Goal: Task Accomplishment & Management: Use online tool/utility

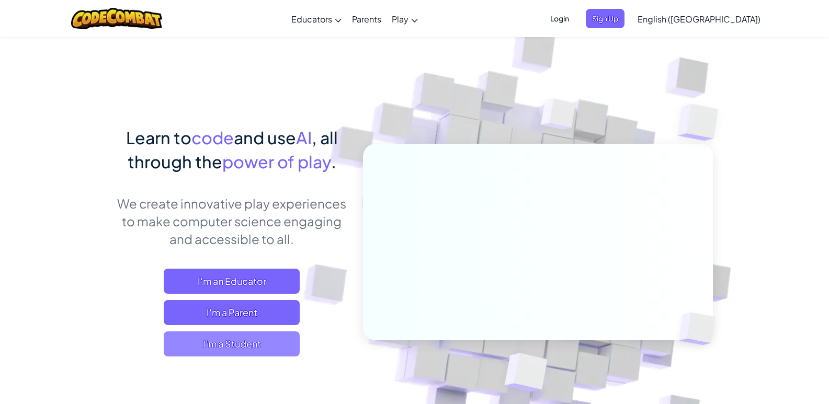
click at [283, 348] on span "I'm a Student" at bounding box center [232, 343] width 136 height 25
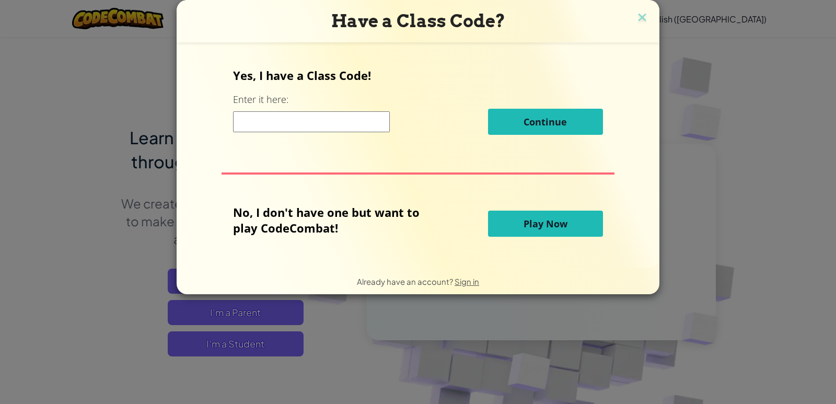
click at [536, 222] on span "Play Now" at bounding box center [546, 223] width 44 height 13
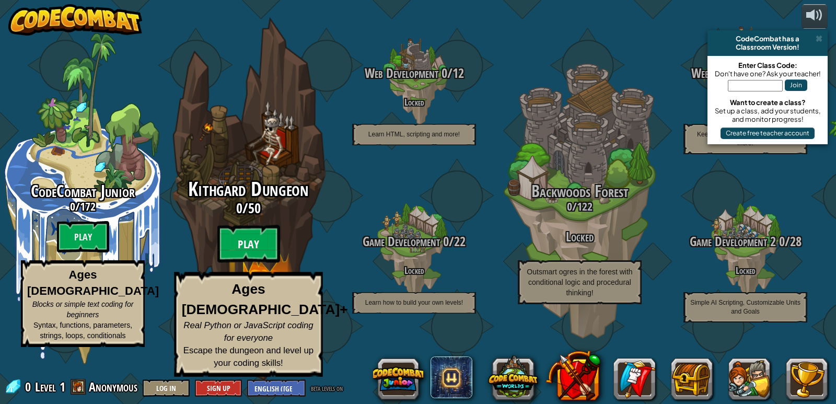
click at [247, 263] on btn "Play" at bounding box center [248, 244] width 63 height 38
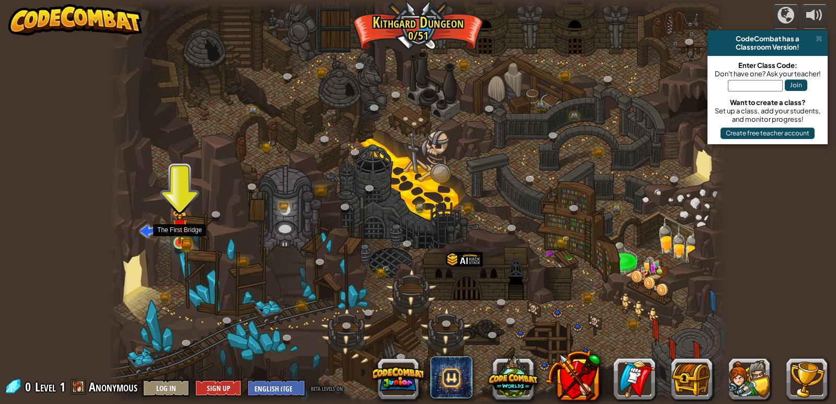
click at [177, 239] on img at bounding box center [180, 227] width 16 height 35
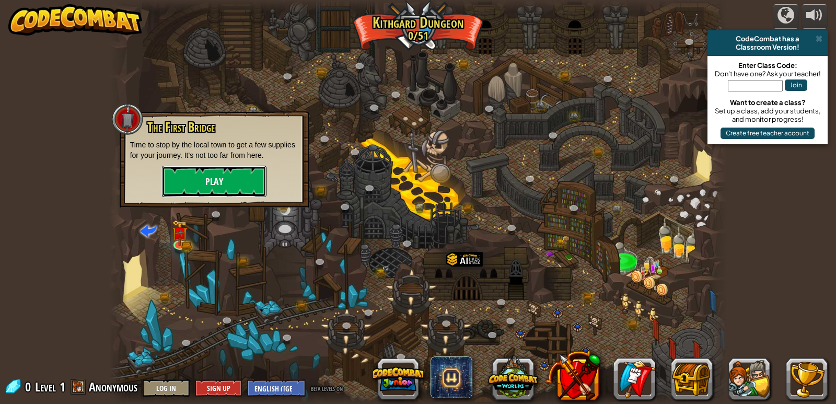
click at [202, 174] on button "Play" at bounding box center [214, 181] width 105 height 31
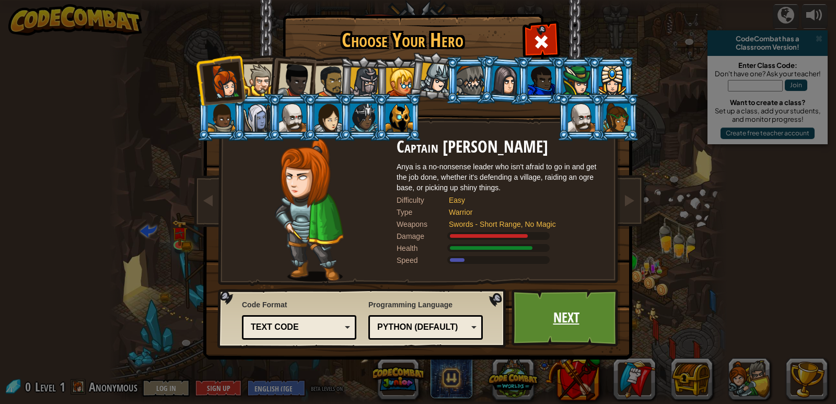
click at [553, 311] on link "Next" at bounding box center [566, 318] width 109 height 58
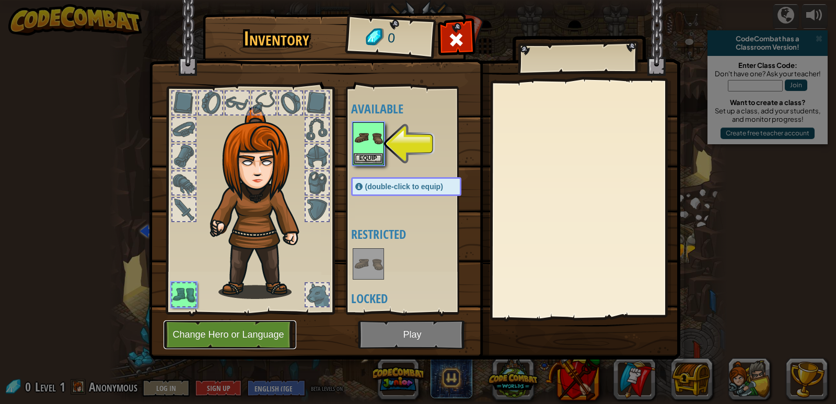
click at [198, 338] on button "Change Hero or Language" at bounding box center [230, 334] width 133 height 29
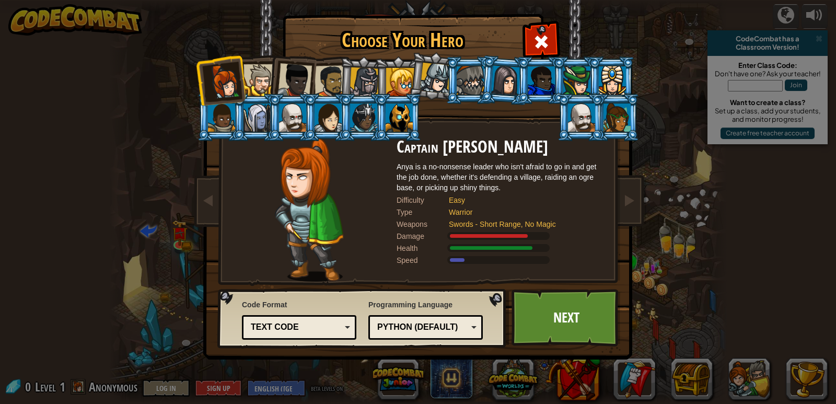
click at [571, 87] on div at bounding box center [577, 80] width 27 height 28
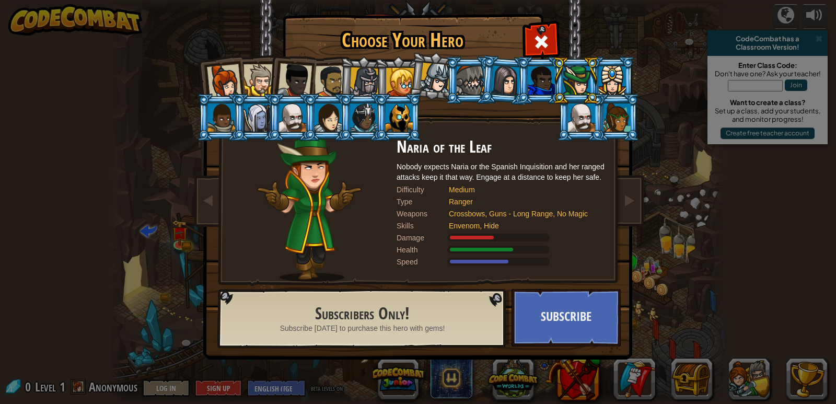
click at [515, 83] on div at bounding box center [505, 80] width 29 height 30
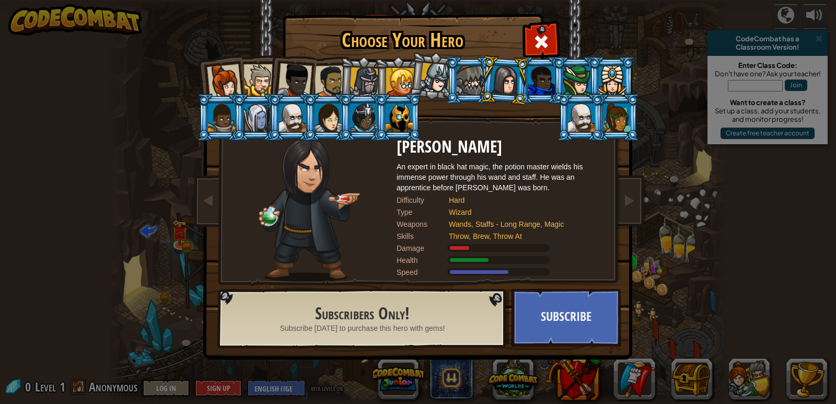
click at [407, 75] on div at bounding box center [400, 82] width 28 height 28
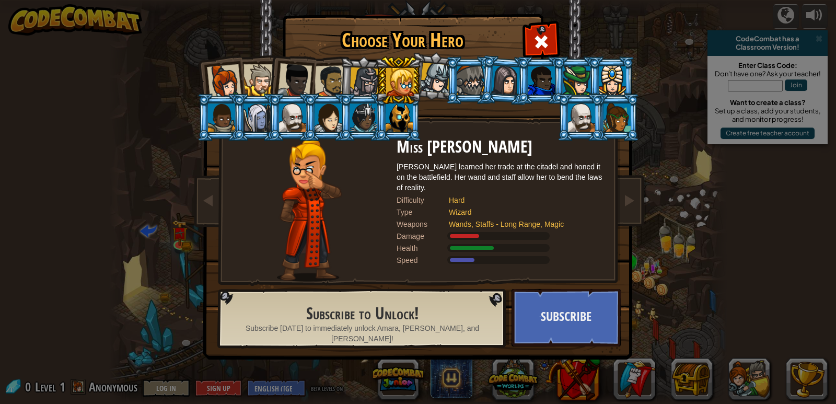
click at [331, 69] on div at bounding box center [331, 81] width 32 height 32
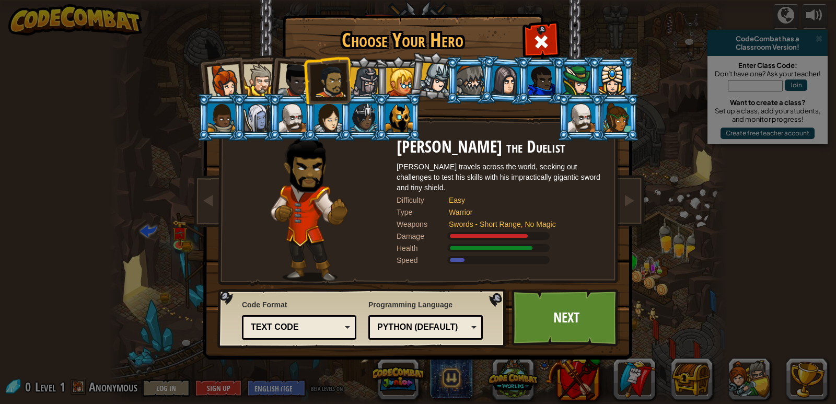
click at [357, 86] on div at bounding box center [365, 82] width 30 height 30
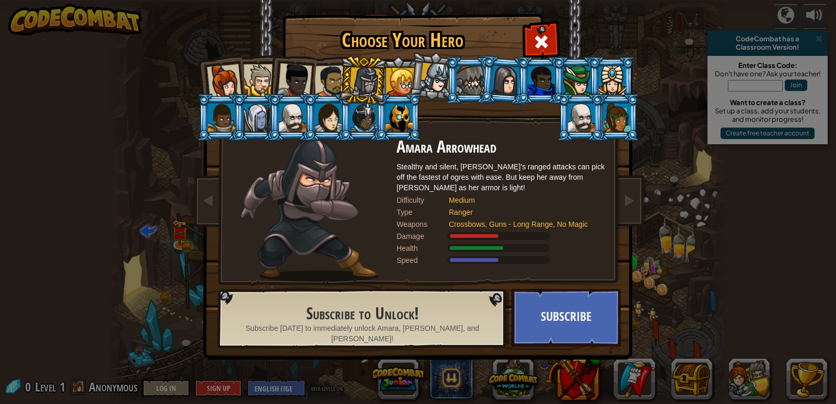
click at [260, 88] on div at bounding box center [260, 80] width 32 height 32
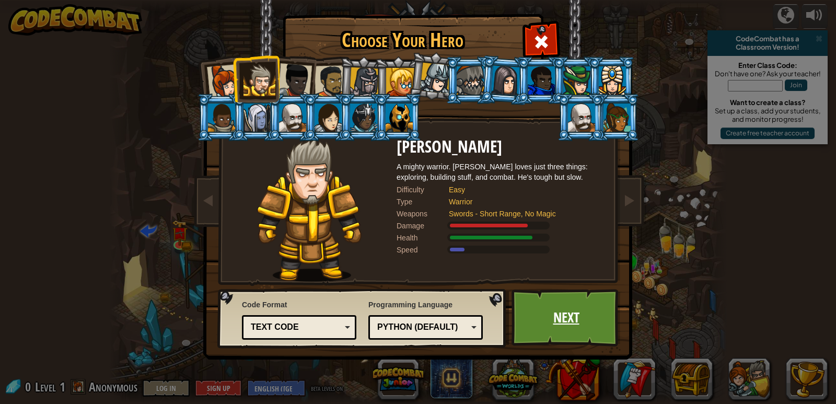
click at [548, 313] on link "Next" at bounding box center [566, 318] width 109 height 58
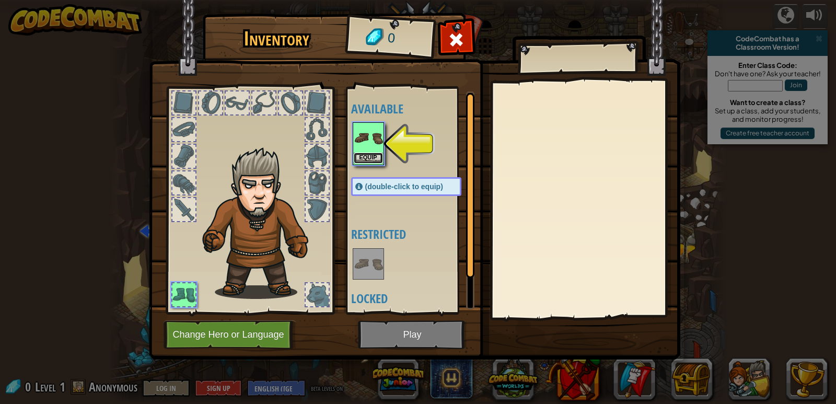
click at [369, 157] on button "Equip" at bounding box center [368, 158] width 29 height 11
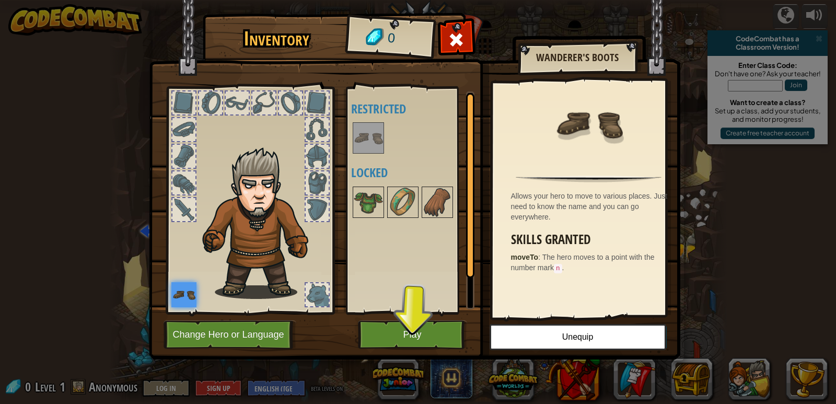
click at [181, 291] on img at bounding box center [183, 294] width 25 height 25
click at [373, 333] on button "Play" at bounding box center [412, 334] width 109 height 29
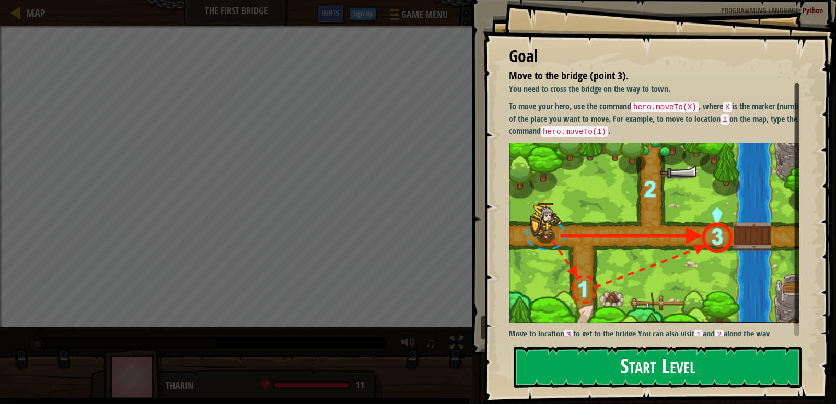
click at [695, 359] on button "Start Level" at bounding box center [658, 367] width 288 height 41
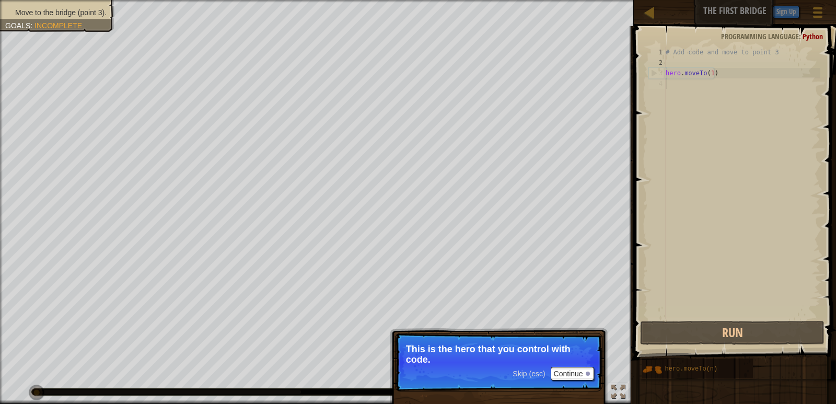
click at [668, 93] on div "# Add code and move to point 3 hero . moveTo ( 1 )" at bounding box center [742, 193] width 157 height 293
click at [670, 84] on div "# Add code and move to point 3 hero . moveTo ( 1 )" at bounding box center [742, 193] width 157 height 293
click at [586, 374] on button "Continue" at bounding box center [572, 374] width 43 height 14
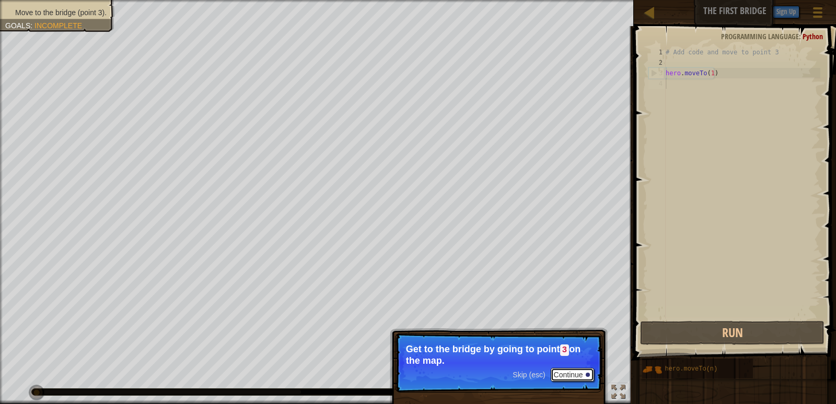
click at [585, 374] on button "Continue" at bounding box center [572, 375] width 43 height 14
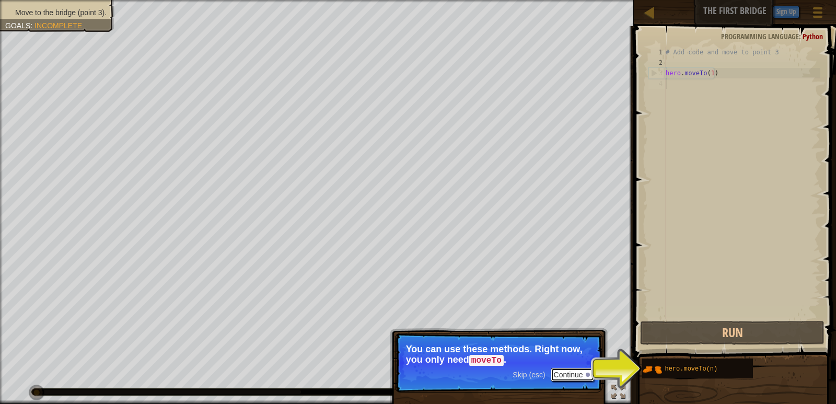
click at [572, 368] on button "Continue" at bounding box center [572, 375] width 43 height 14
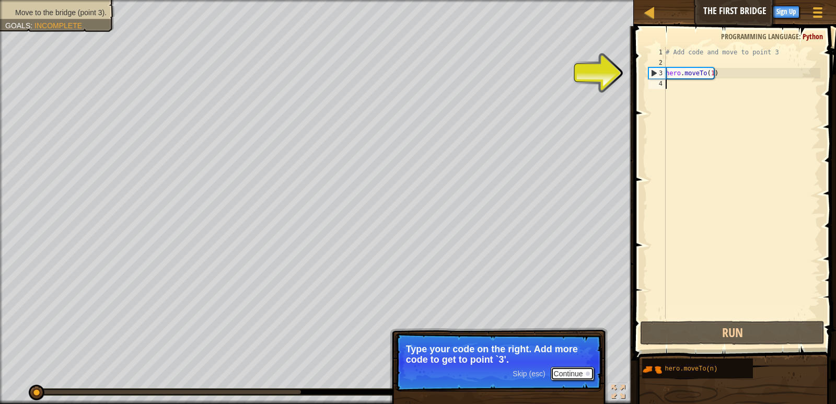
click at [573, 372] on button "Continue" at bounding box center [572, 374] width 43 height 14
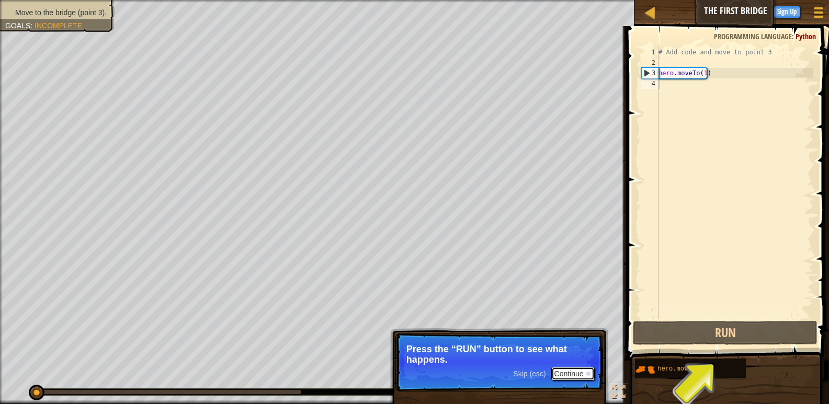
click at [578, 376] on button "Continue" at bounding box center [572, 374] width 43 height 14
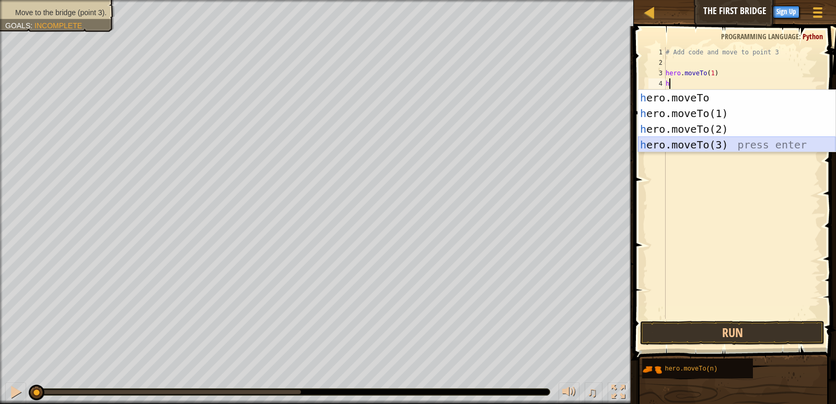
click at [693, 145] on div "h ero.moveTo press enter h ero.moveTo(1) press enter h ero.moveTo(2) press ente…" at bounding box center [737, 137] width 198 height 94
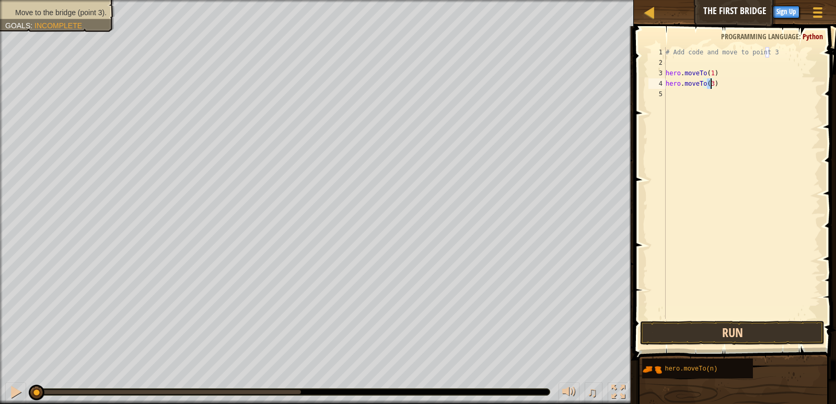
type textarea "hero.moveTo(3)"
drag, startPoint x: 720, startPoint y: 333, endPoint x: 715, endPoint y: 327, distance: 7.8
click at [716, 331] on button "Run" at bounding box center [732, 333] width 184 height 24
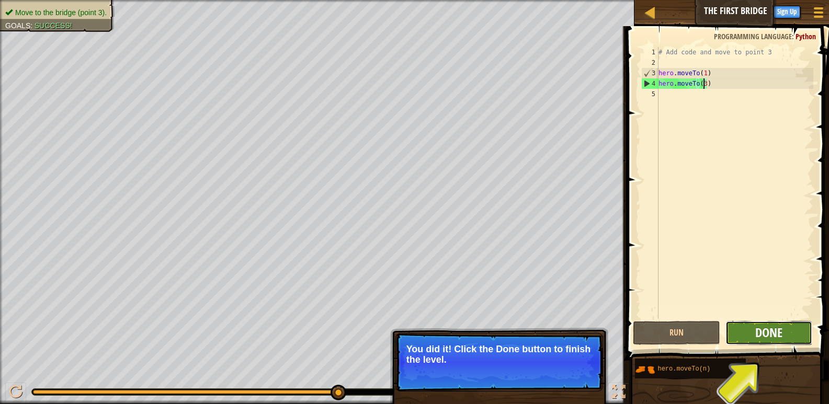
click at [789, 327] on button "Done" at bounding box center [768, 333] width 87 height 24
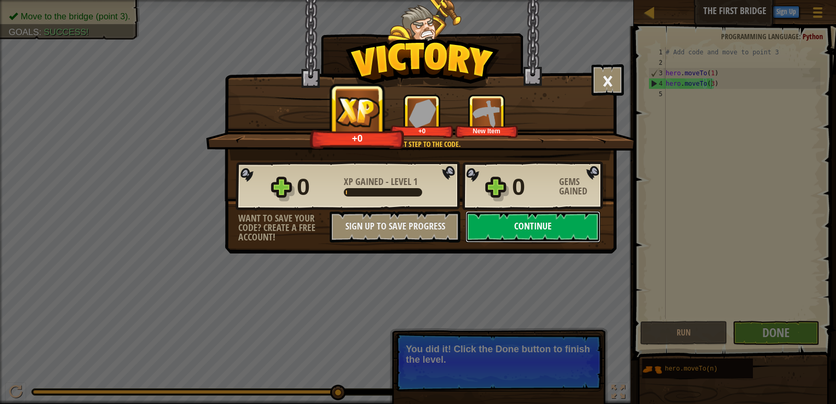
click at [561, 217] on button "Continue" at bounding box center [533, 226] width 135 height 31
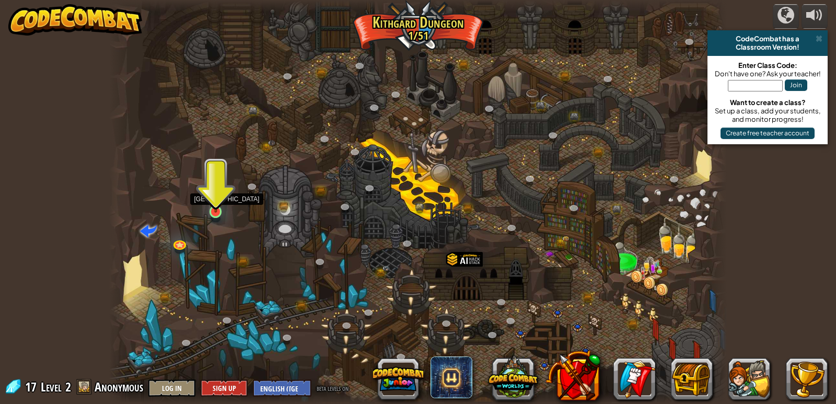
click at [212, 211] on img at bounding box center [216, 195] width 16 height 36
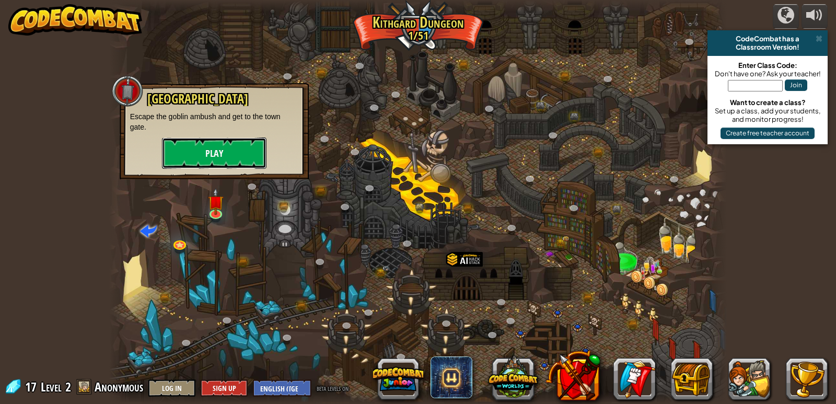
click at [220, 149] on button "Play" at bounding box center [214, 152] width 105 height 31
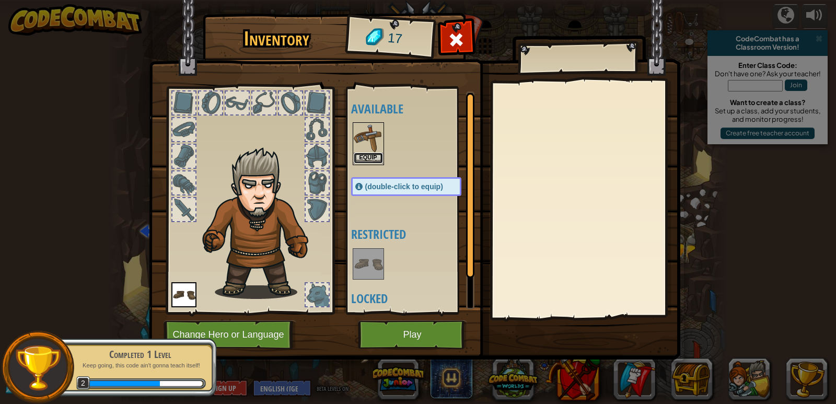
click at [362, 154] on button "Equip" at bounding box center [368, 158] width 29 height 11
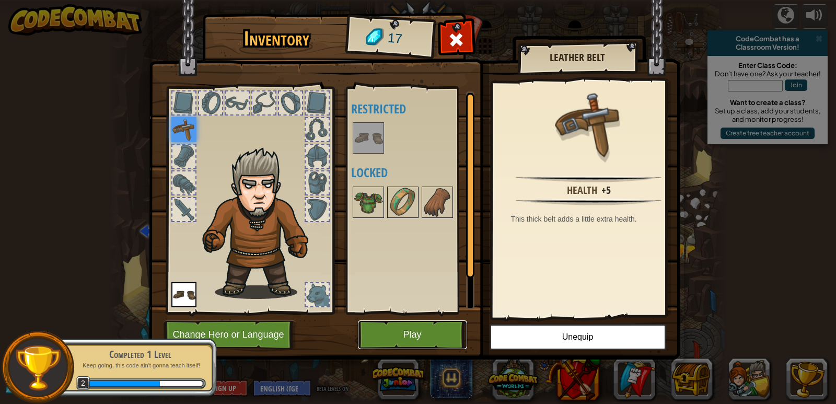
click at [427, 330] on button "Play" at bounding box center [412, 334] width 109 height 29
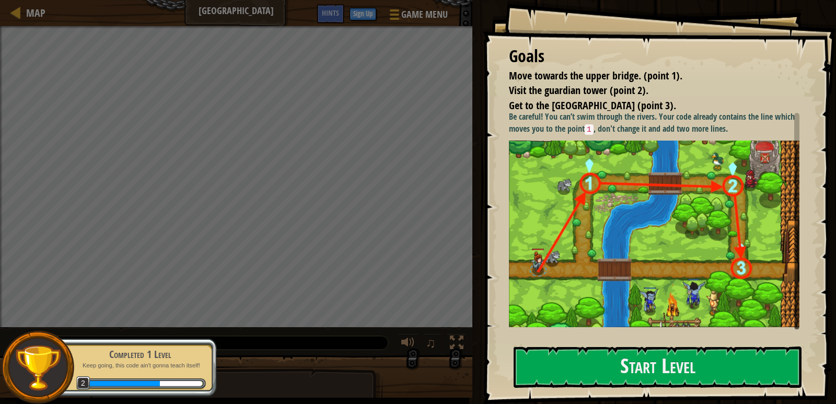
scroll to position [41, 0]
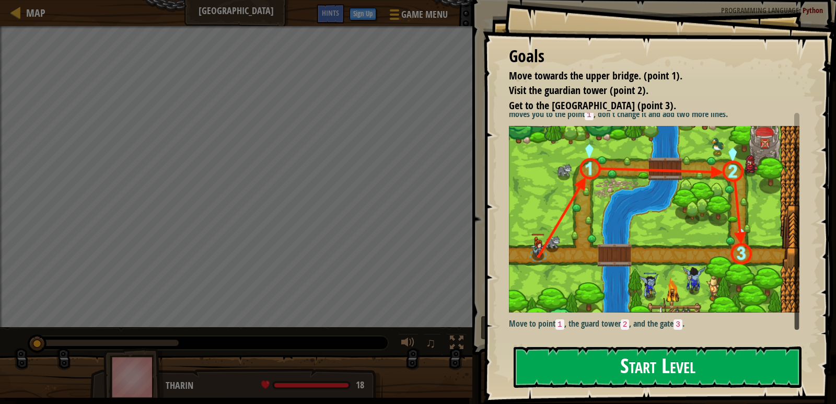
click at [749, 359] on button "Start Level" at bounding box center [658, 367] width 288 height 41
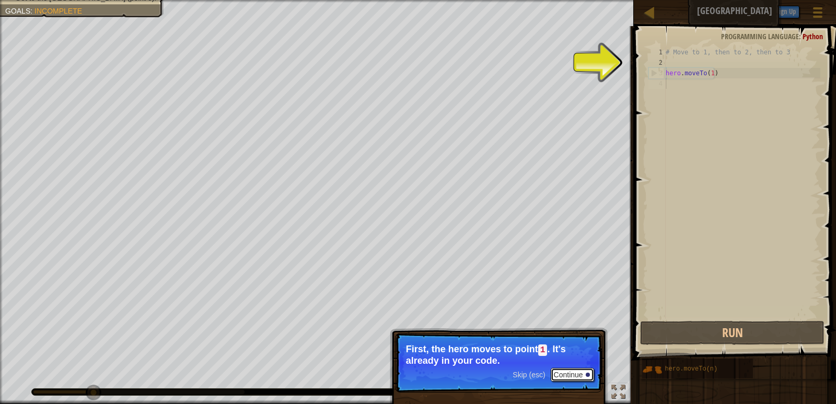
click at [579, 376] on button "Continue" at bounding box center [572, 375] width 43 height 14
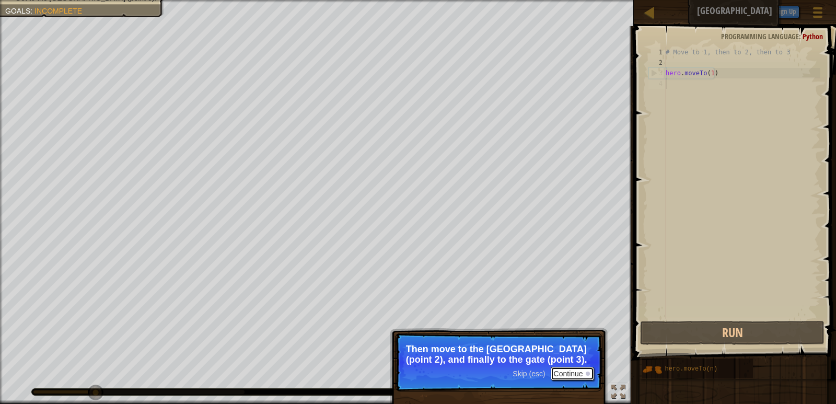
click at [578, 373] on button "Continue" at bounding box center [572, 374] width 43 height 14
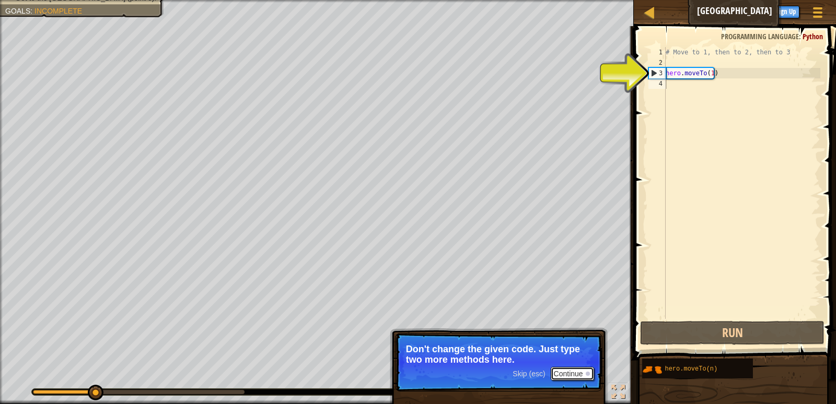
click at [577, 369] on button "Continue" at bounding box center [572, 374] width 43 height 14
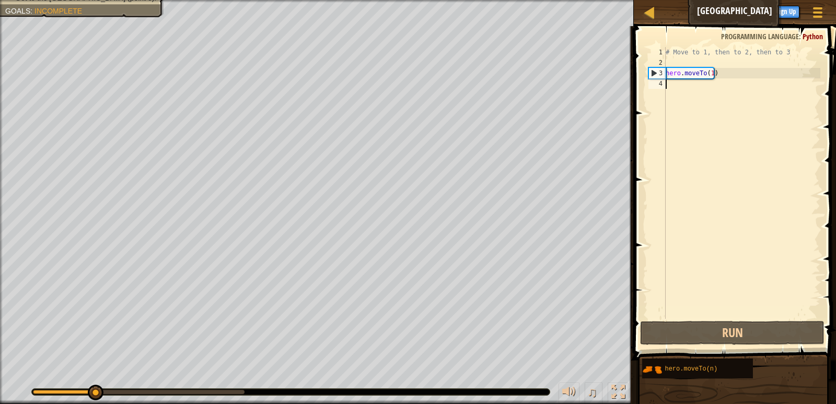
click at [673, 85] on div "# Move to 1, then to 2, then to 3 hero . moveTo ( 1 )" at bounding box center [742, 193] width 157 height 293
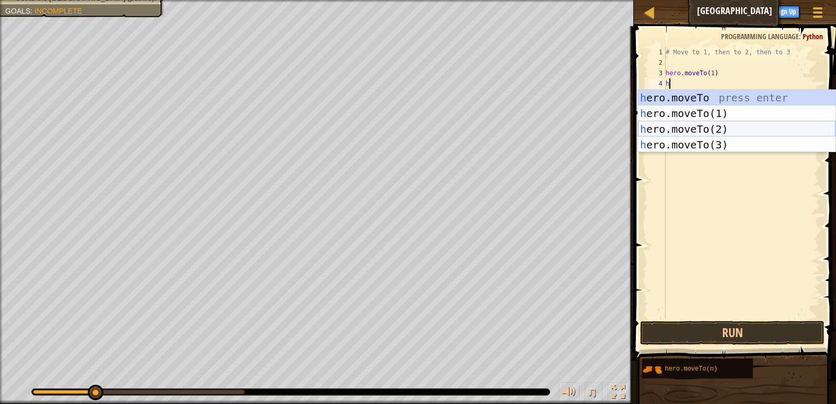
click at [699, 130] on div "h ero.moveTo press enter h ero.moveTo(1) press enter h ero.moveTo(2) press ente…" at bounding box center [737, 137] width 198 height 94
type textarea "hero.moveTo(2)"
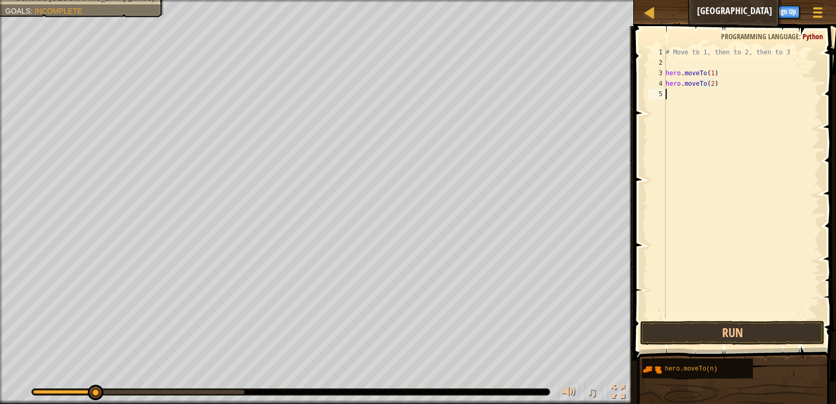
click at [671, 95] on div "# Move to 1, then to 2, then to 3 hero . moveTo ( 1 ) hero . moveTo ( 2 )" at bounding box center [742, 193] width 157 height 293
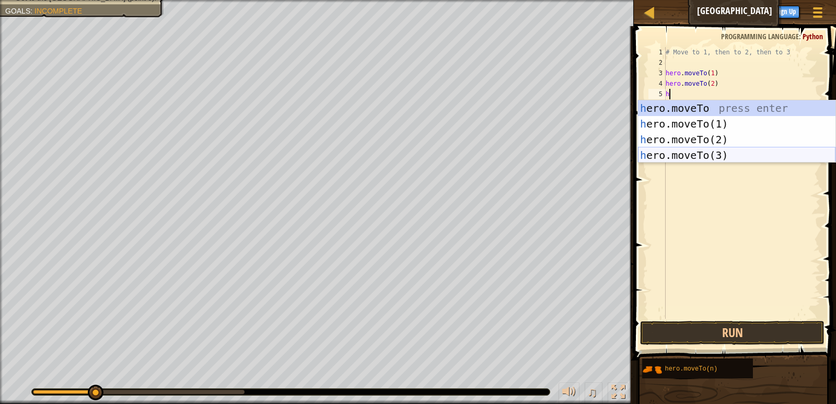
click at [703, 152] on div "h ero.moveTo press enter h ero.moveTo(1) press enter h ero.moveTo(2) press ente…" at bounding box center [737, 147] width 198 height 94
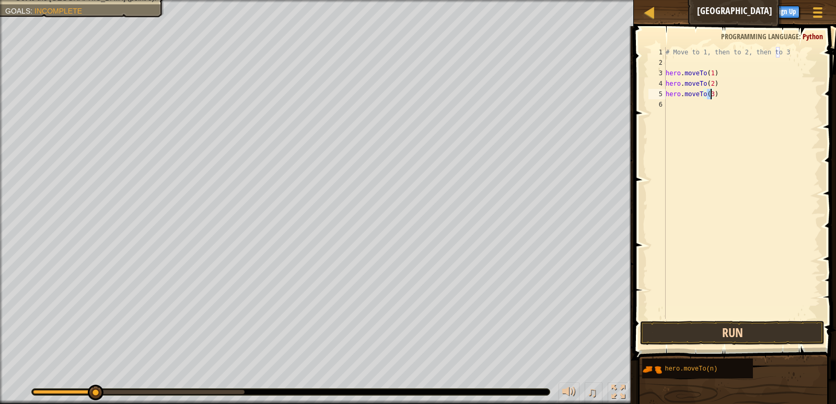
type textarea "hero.moveTo(3)"
click at [727, 330] on button "Run" at bounding box center [732, 333] width 184 height 24
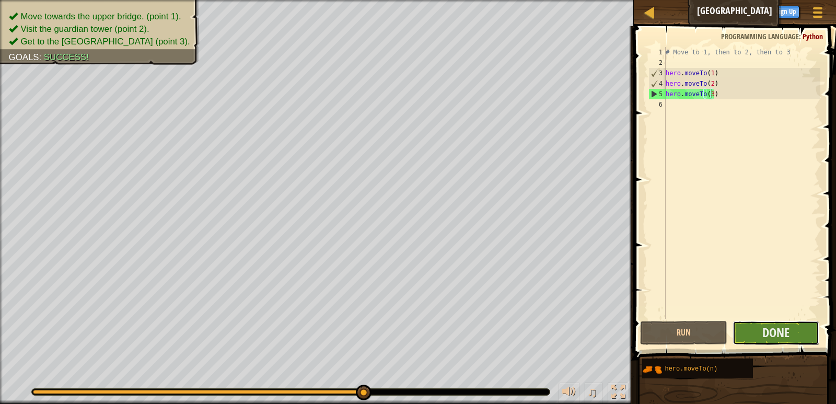
click at [762, 331] on button "Done" at bounding box center [776, 333] width 87 height 24
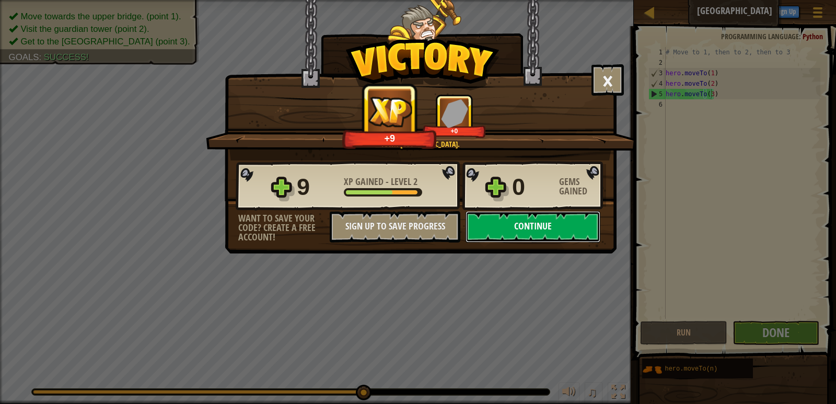
click at [545, 218] on button "Continue" at bounding box center [533, 226] width 135 height 31
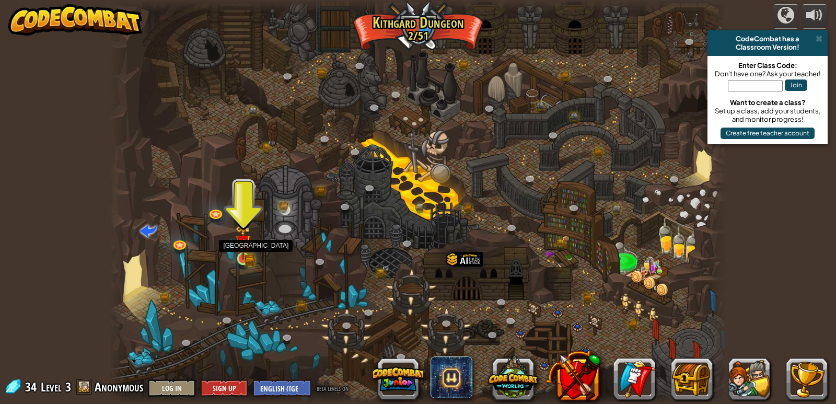
click at [244, 258] on img at bounding box center [243, 242] width 16 height 35
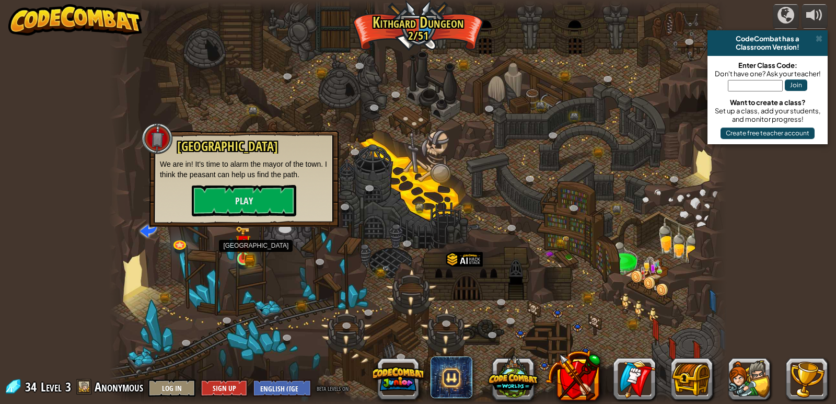
click at [244, 258] on img at bounding box center [243, 242] width 16 height 35
click at [267, 203] on button "Play" at bounding box center [244, 200] width 105 height 31
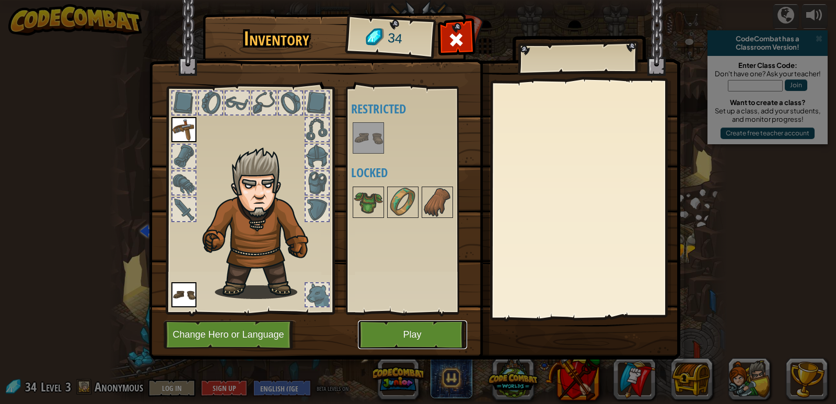
click at [464, 338] on button "Play" at bounding box center [412, 334] width 109 height 29
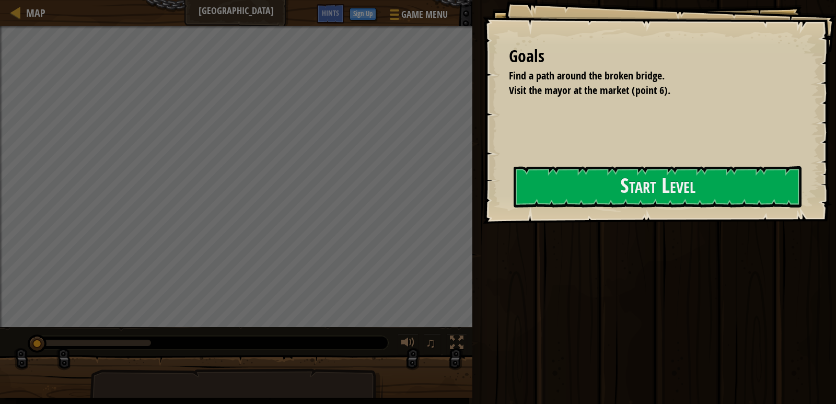
click at [480, 204] on div "Run Submit Done" at bounding box center [652, 199] width 367 height 399
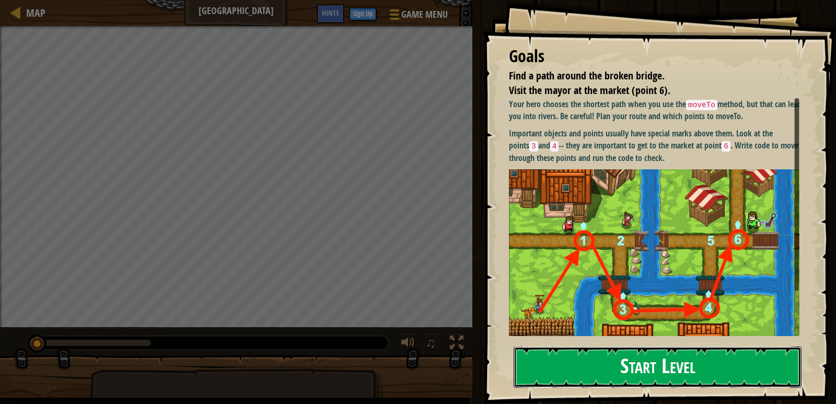
click at [672, 361] on button "Start Level" at bounding box center [658, 367] width 288 height 41
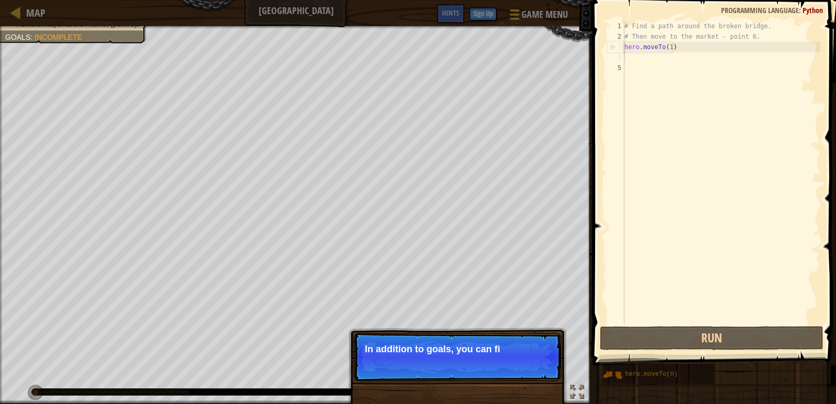
click at [628, 62] on div "# Find a path around the broken bridge. # Then move to the market - point 6. he…" at bounding box center [722, 183] width 198 height 324
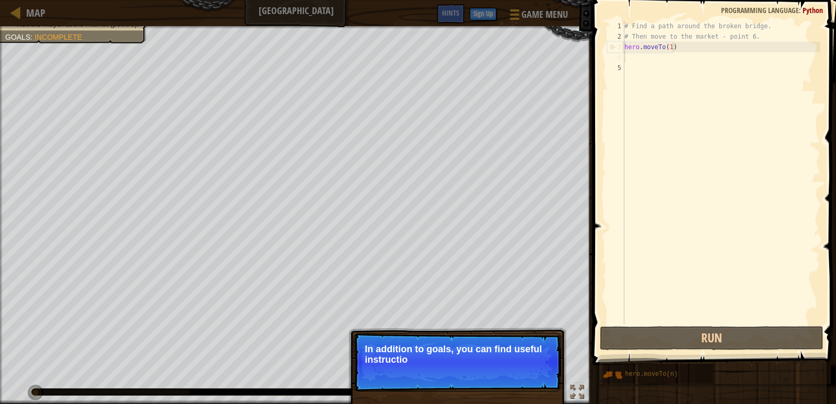
click at [627, 57] on div "# Find a path around the broken bridge. # Then move to the market - point 6. he…" at bounding box center [722, 183] width 198 height 324
click at [628, 65] on div "# Find a path around the broken bridge. # Then move to the market - point 6. he…" at bounding box center [722, 183] width 198 height 324
click at [627, 60] on div "# Find a path around the broken bridge. # Then move to the market - point 6. he…" at bounding box center [722, 183] width 198 height 324
click at [627, 68] on div "# Find a path around the broken bridge. # Then move to the market - point 6. he…" at bounding box center [722, 183] width 198 height 324
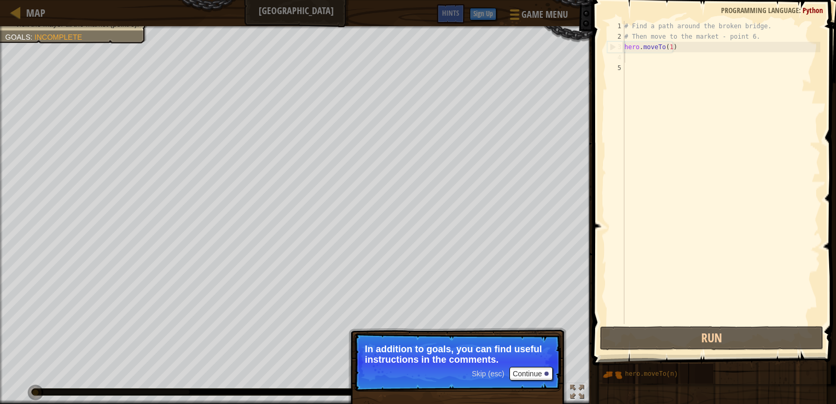
click at [626, 62] on div "# Find a path around the broken bridge. # Then move to the market - point 6. he…" at bounding box center [722, 183] width 198 height 324
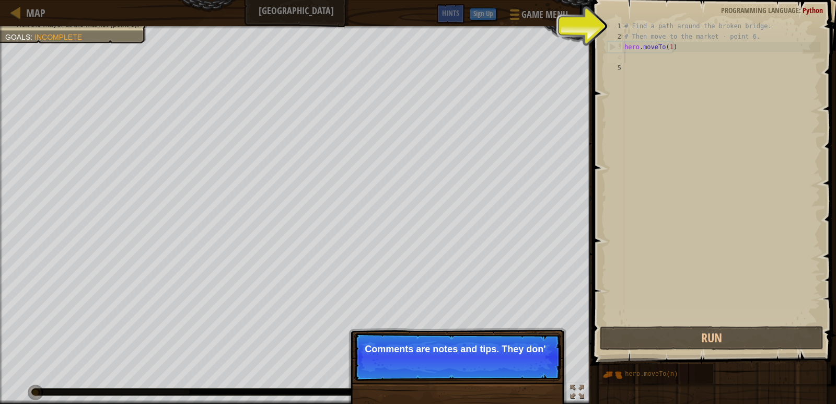
click at [540, 363] on p "Skip (esc) Continue Comments are notes and tips. They don'" at bounding box center [458, 357] width 208 height 48
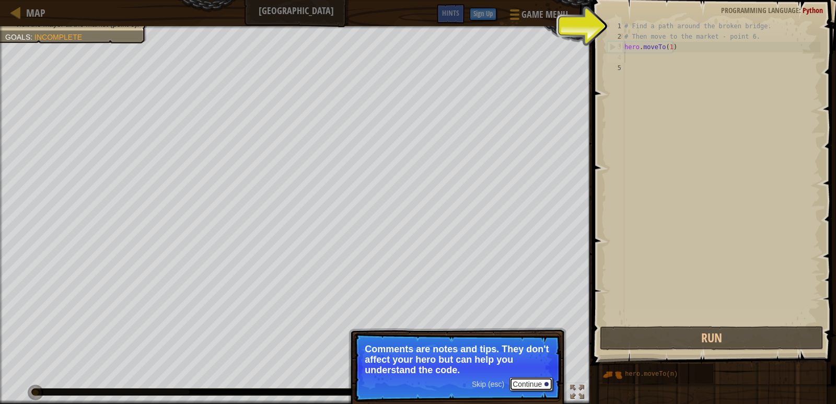
click at [537, 383] on button "Continue" at bounding box center [531, 384] width 43 height 14
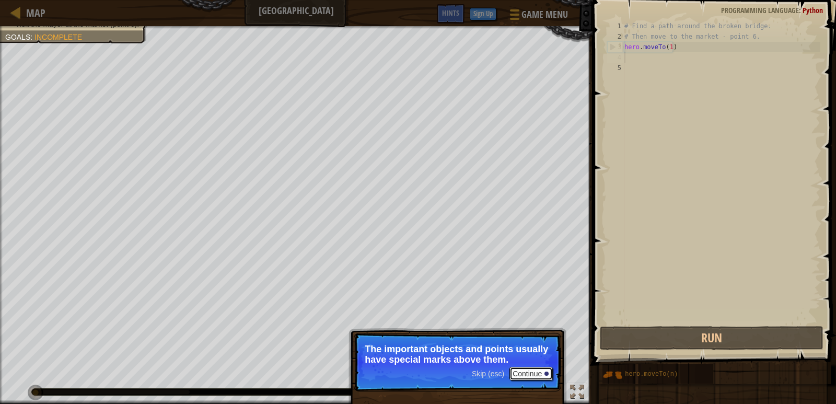
click at [536, 373] on button "Continue" at bounding box center [531, 374] width 43 height 14
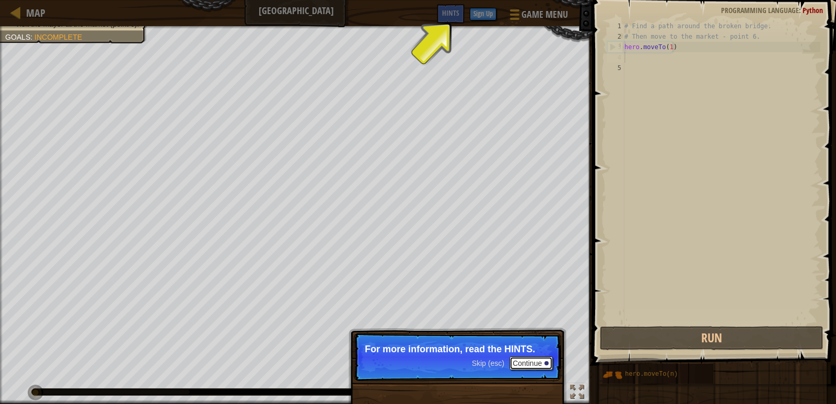
click at [538, 362] on button "Continue" at bounding box center [531, 364] width 43 height 14
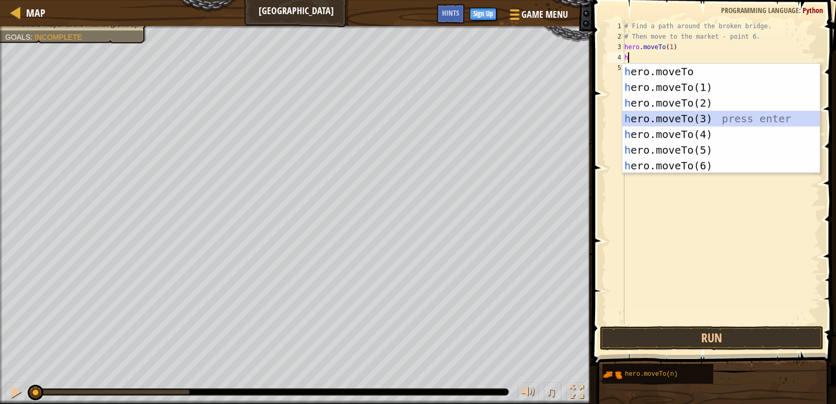
click at [687, 120] on div "h ero.moveTo press enter h ero.moveTo(1) press enter h ero.moveTo(2) press ente…" at bounding box center [722, 134] width 198 height 141
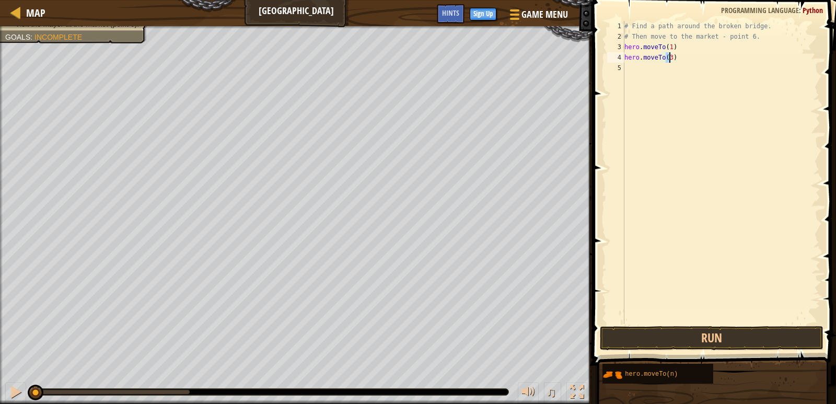
type textarea "hero.moveTo(b)"
click at [626, 67] on div "# Find a path around the broken bridge. # Then move to the market - point 6. he…" at bounding box center [722, 183] width 198 height 324
click at [668, 59] on div "# Find a path around the broken bridge. # Then move to the market - point 6. he…" at bounding box center [722, 183] width 198 height 324
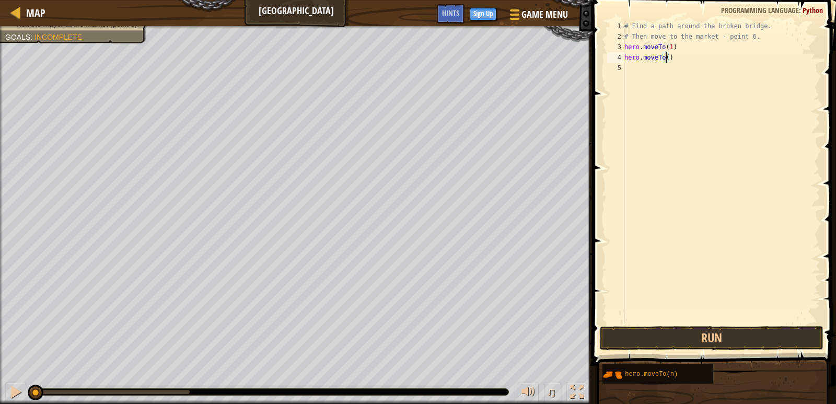
type textarea "hero.moveTo(3)"
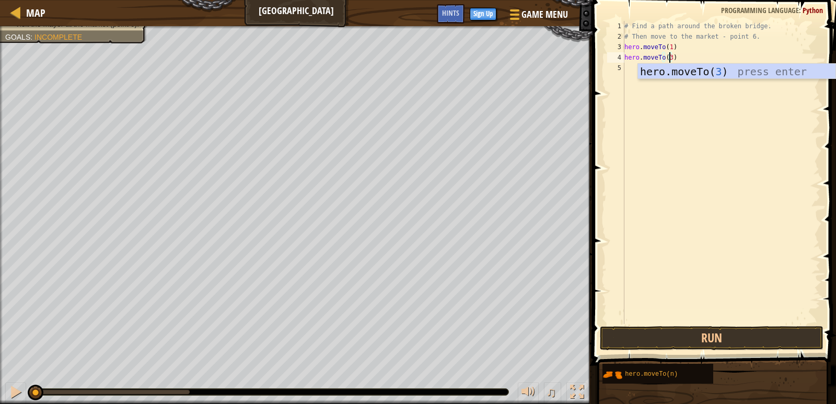
click at [630, 65] on div "# Find a path around the broken bridge. # Then move to the market - point 6. he…" at bounding box center [722, 183] width 198 height 324
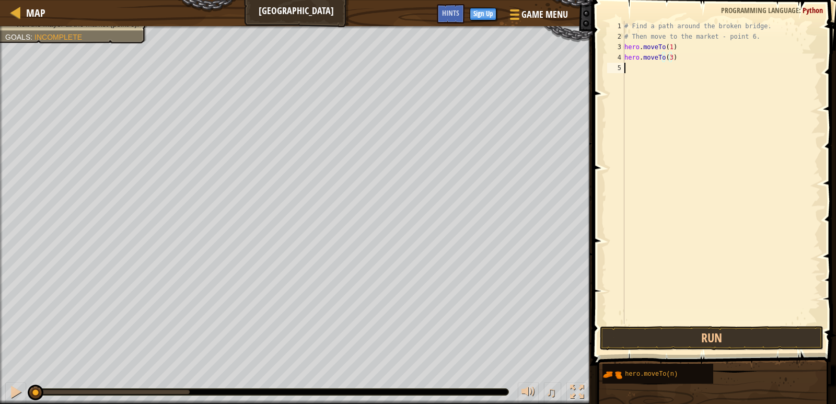
scroll to position [5, 0]
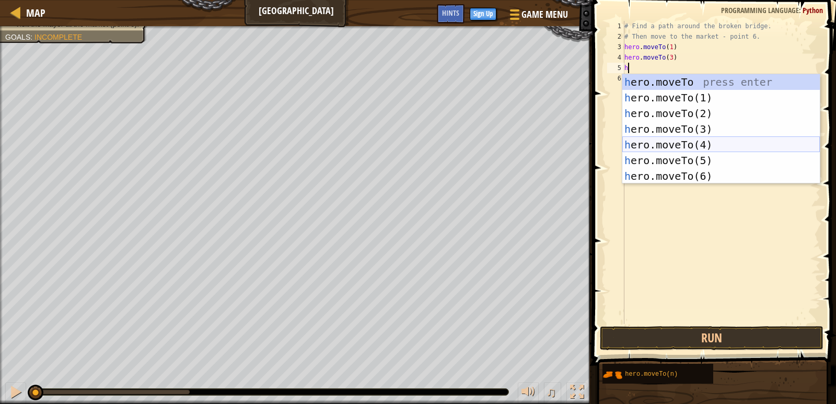
click at [680, 145] on div "h ero.moveTo press enter h ero.moveTo(1) press enter h ero.moveTo(2) press ente…" at bounding box center [722, 144] width 198 height 141
type textarea "hero.moveTo(4)"
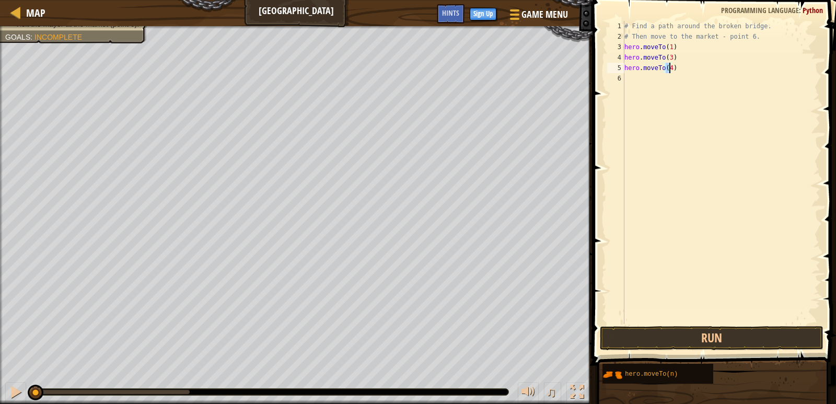
click at [628, 81] on div "# Find a path around the broken bridge. # Then move to the market - point 6. he…" at bounding box center [722, 183] width 198 height 324
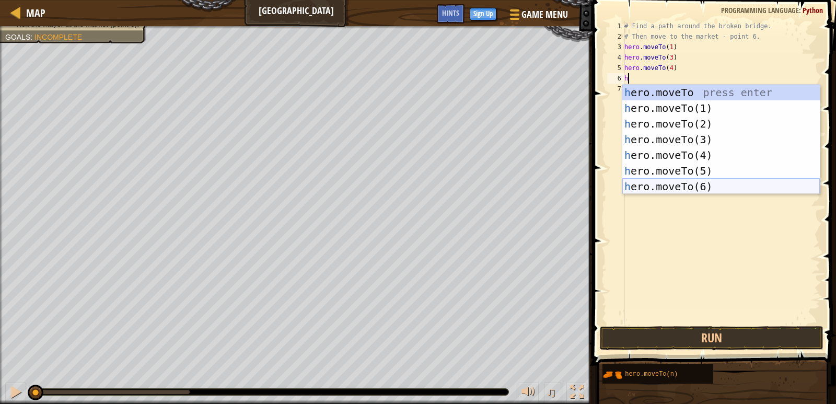
click at [675, 184] on div "h ero.moveTo press enter h ero.moveTo(1) press enter h ero.moveTo(2) press ente…" at bounding box center [722, 155] width 198 height 141
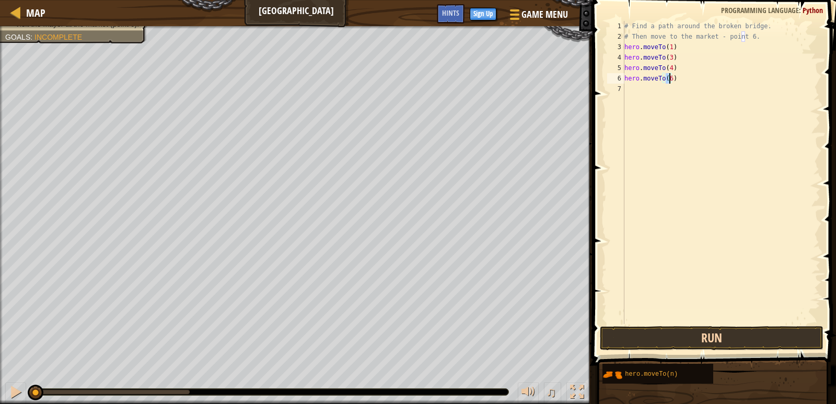
type textarea "hero.moveTo(6)"
click at [730, 331] on button "Run" at bounding box center [712, 338] width 224 height 24
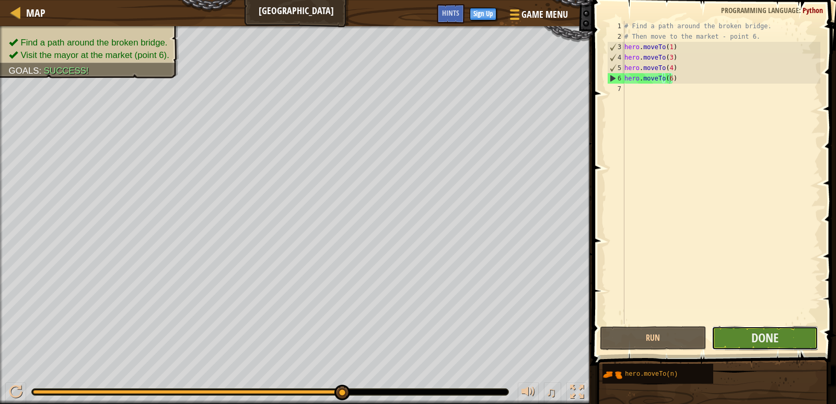
click at [786, 340] on button "Done" at bounding box center [765, 338] width 107 height 24
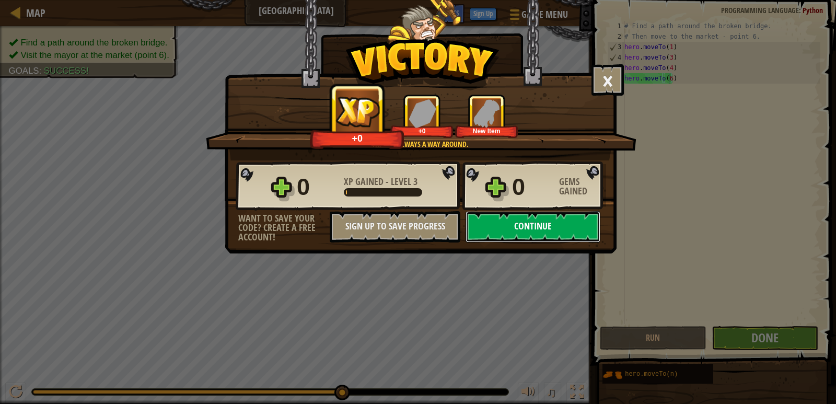
click at [549, 231] on button "Continue" at bounding box center [533, 226] width 135 height 31
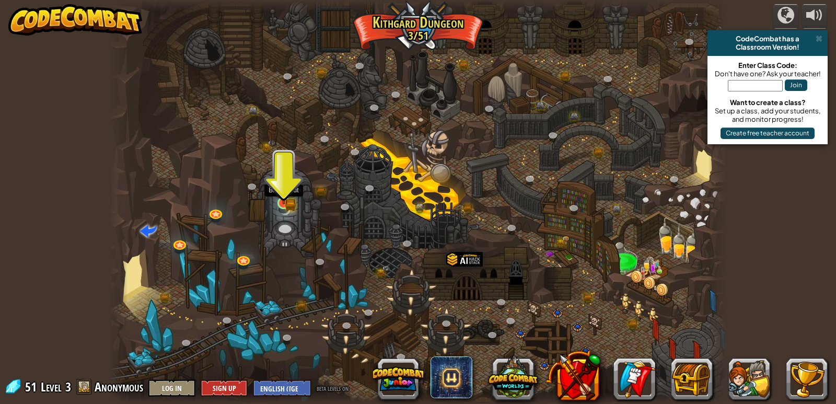
click at [288, 198] on img at bounding box center [284, 187] width 16 height 35
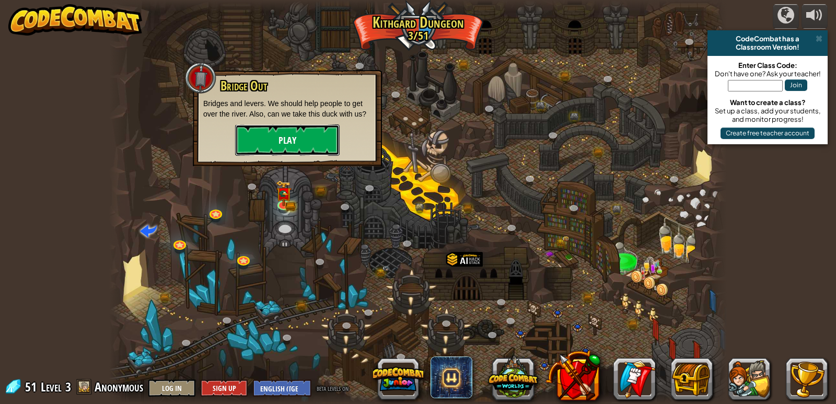
click at [298, 135] on button "Play" at bounding box center [287, 139] width 105 height 31
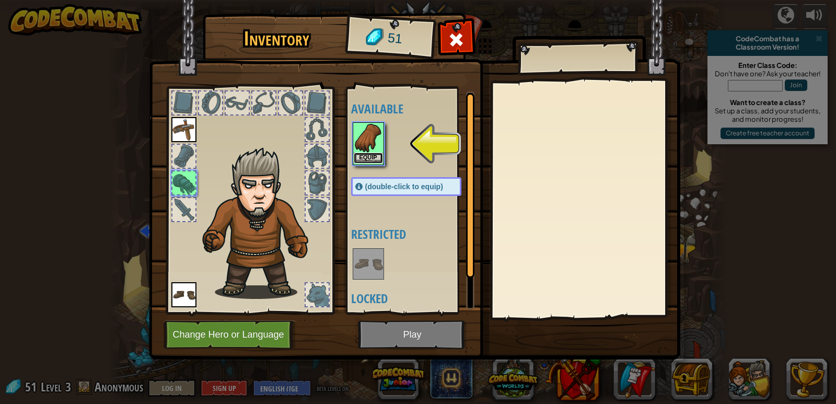
click at [369, 156] on button "Equip" at bounding box center [368, 158] width 29 height 11
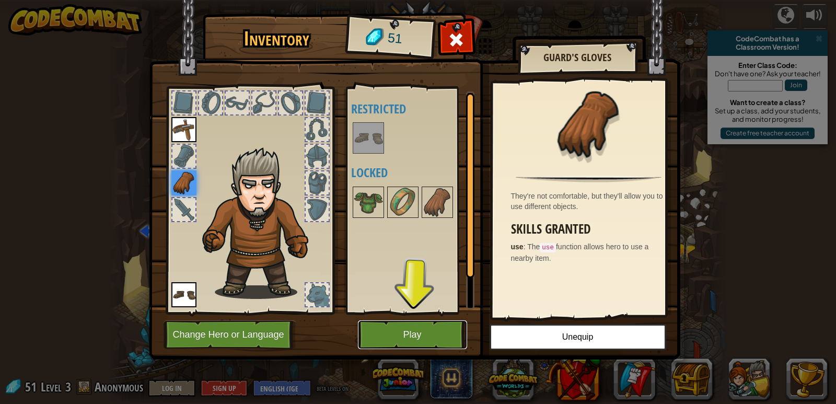
drag, startPoint x: 400, startPoint y: 330, endPoint x: 396, endPoint y: 339, distance: 9.8
click at [396, 339] on button "Play" at bounding box center [412, 334] width 109 height 29
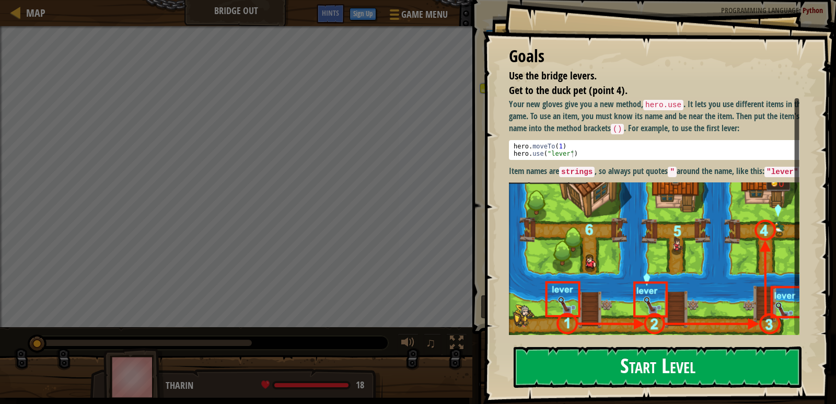
click at [734, 360] on button "Start Level" at bounding box center [658, 367] width 288 height 41
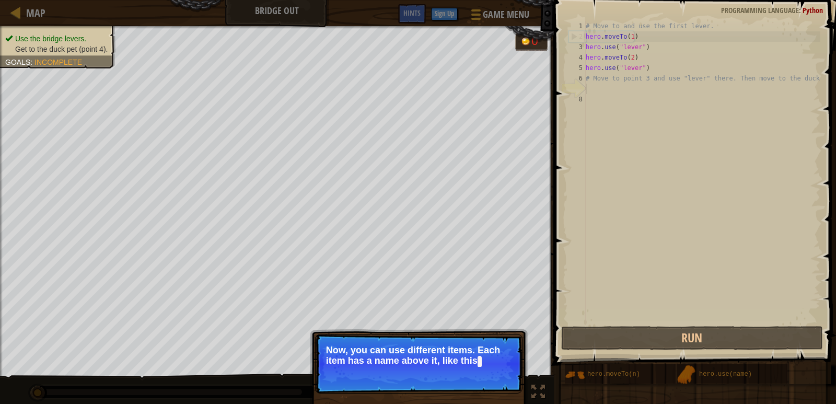
click at [592, 87] on div "# Move to and use the first lever. hero . moveTo ( 1 ) hero . use ( "lever" ) h…" at bounding box center [702, 183] width 237 height 324
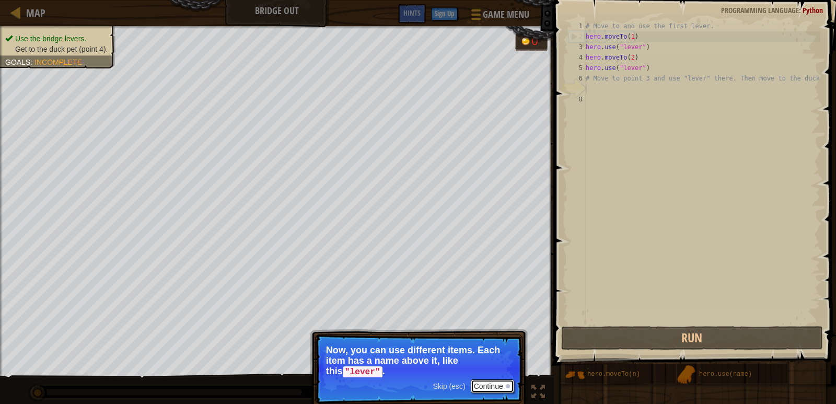
click at [502, 385] on button "Continue" at bounding box center [492, 387] width 43 height 14
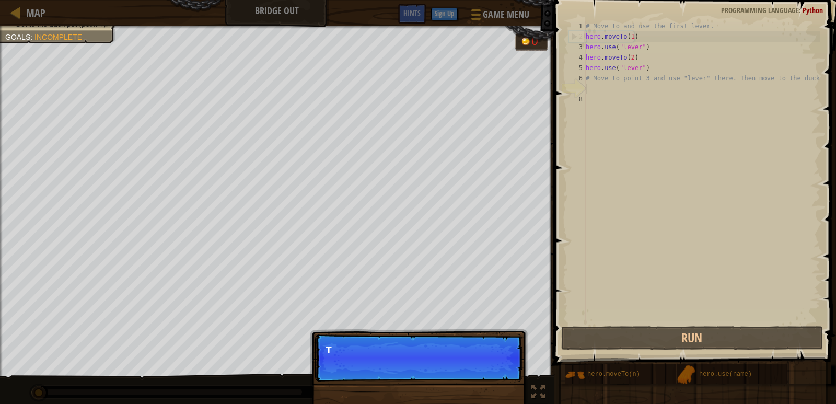
scroll to position [5, 0]
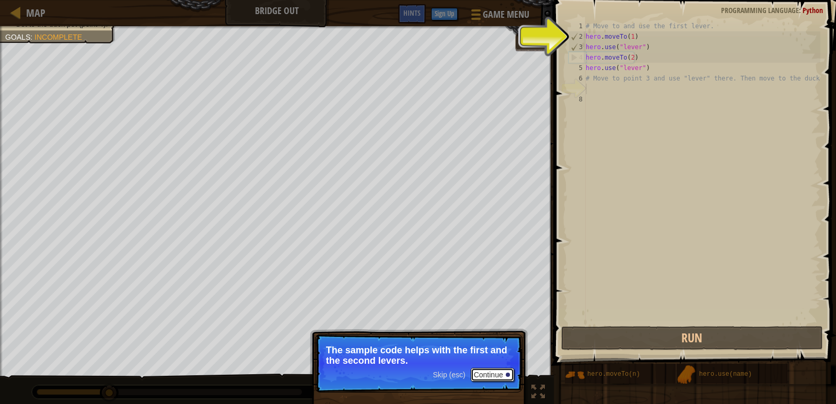
click at [493, 375] on button "Continue" at bounding box center [492, 375] width 43 height 14
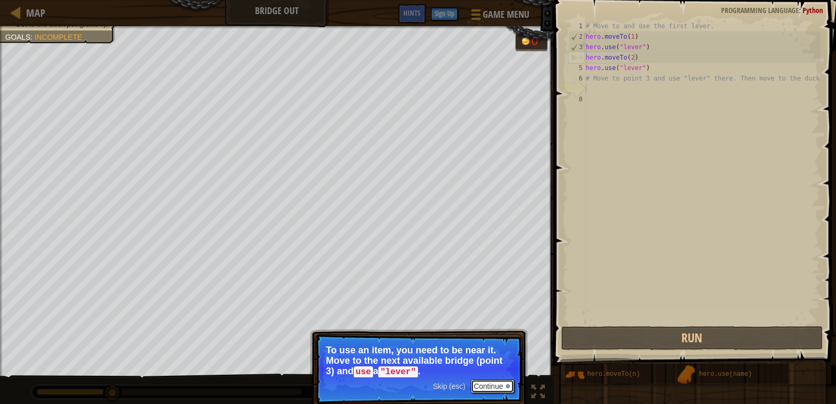
click at [493, 386] on button "Continue" at bounding box center [492, 387] width 43 height 14
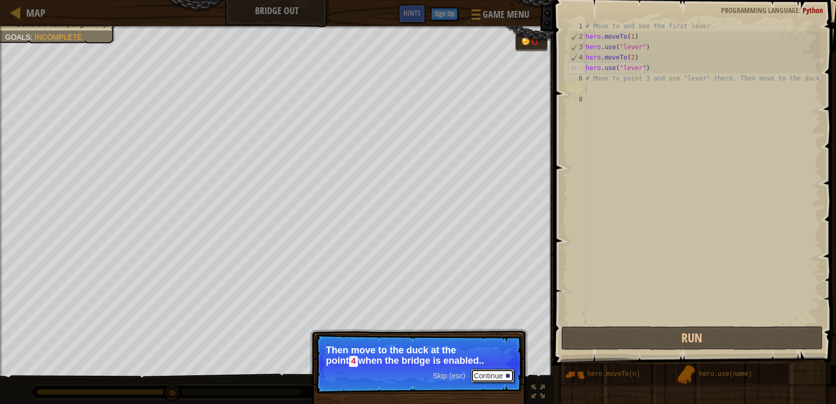
click at [498, 377] on button "Continue" at bounding box center [492, 376] width 43 height 14
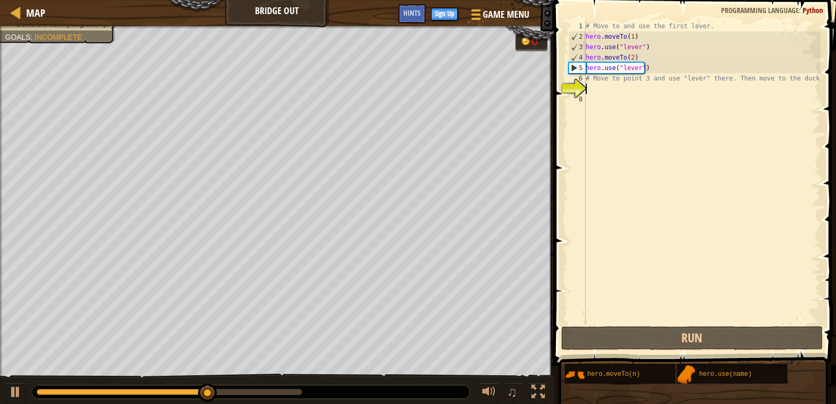
click at [589, 87] on div "# Move to and use the first lever. hero . moveTo ( 1 ) hero . use ( "lever" ) h…" at bounding box center [702, 183] width 237 height 324
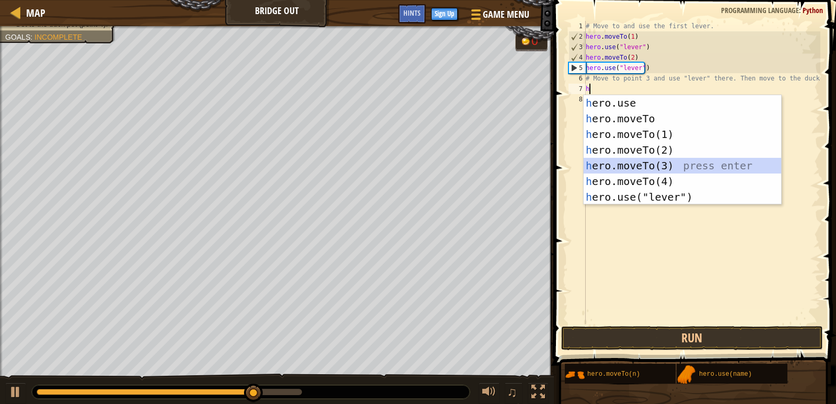
click at [642, 168] on div "h ero.use press enter h ero.moveTo press enter h ero.moveTo(1) press enter h er…" at bounding box center [683, 165] width 198 height 141
type textarea "hero.moveTo(3)"
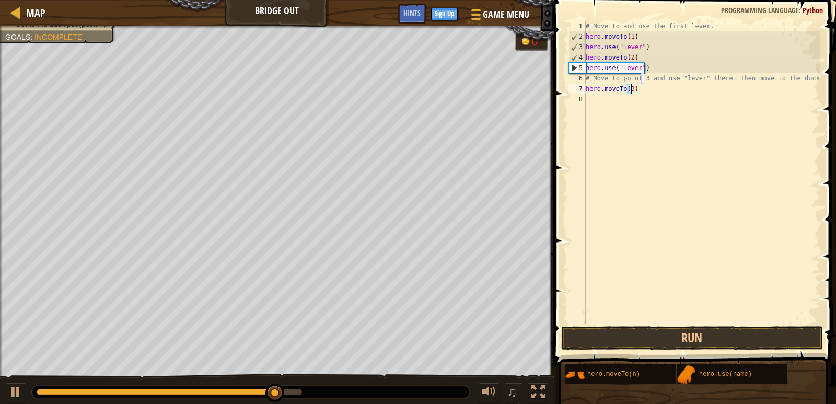
click at [590, 101] on div "# Move to and use the first lever. hero . moveTo ( 1 ) hero . use ( "lever" ) h…" at bounding box center [702, 183] width 237 height 324
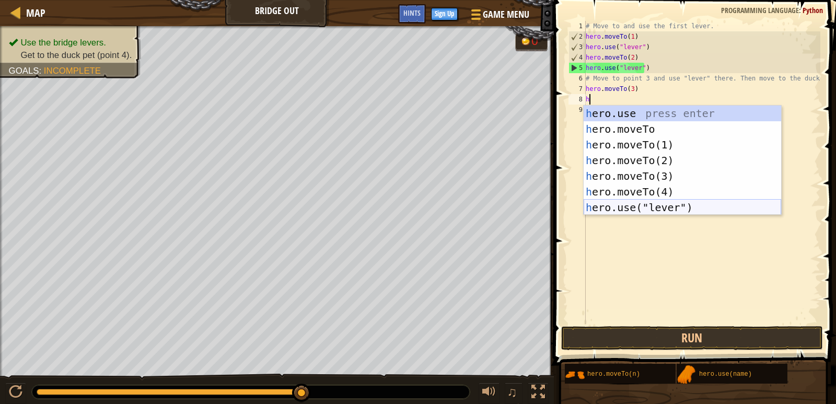
click at [636, 202] on div "h ero.use press enter h ero.moveTo press enter h ero.moveTo(1) press enter h er…" at bounding box center [683, 176] width 198 height 141
type textarea "hero.use("lever")"
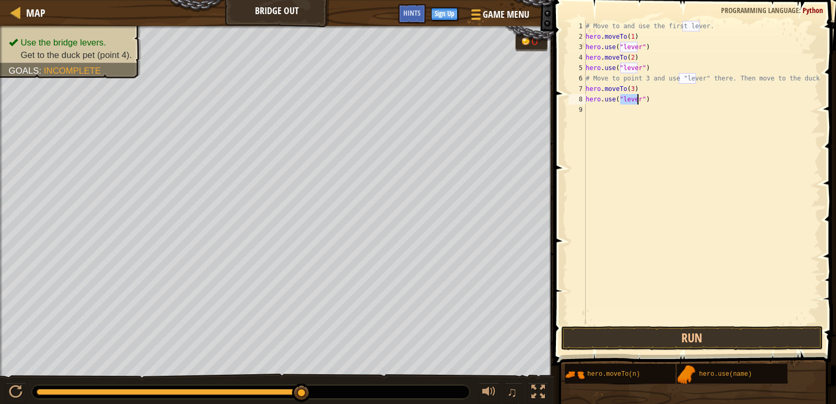
click at [595, 113] on div "# Move to and use the first lever. hero . moveTo ( 1 ) hero . use ( "lever" ) h…" at bounding box center [702, 183] width 237 height 324
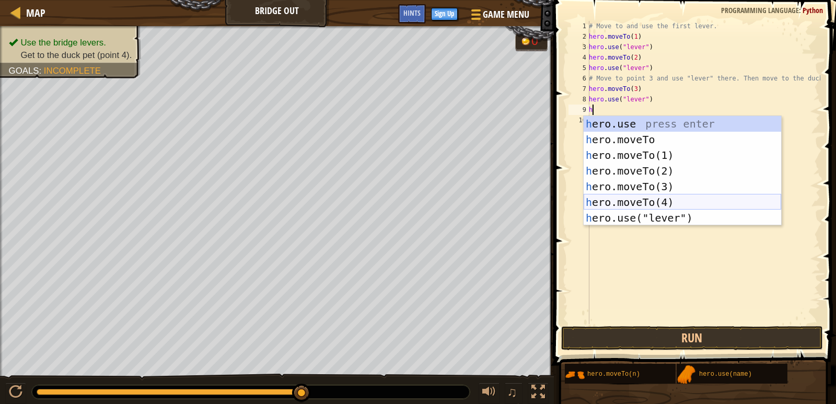
click at [640, 200] on div "h ero.use press enter h ero.moveTo press enter h ero.moveTo(1) press enter h er…" at bounding box center [683, 186] width 198 height 141
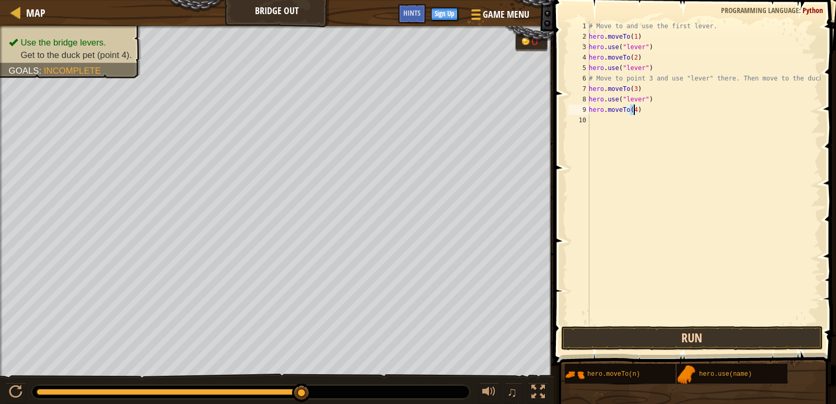
type textarea "hero.moveTo(4)"
click at [746, 332] on button "Run" at bounding box center [692, 338] width 262 height 24
